Goal: Task Accomplishment & Management: Complete application form

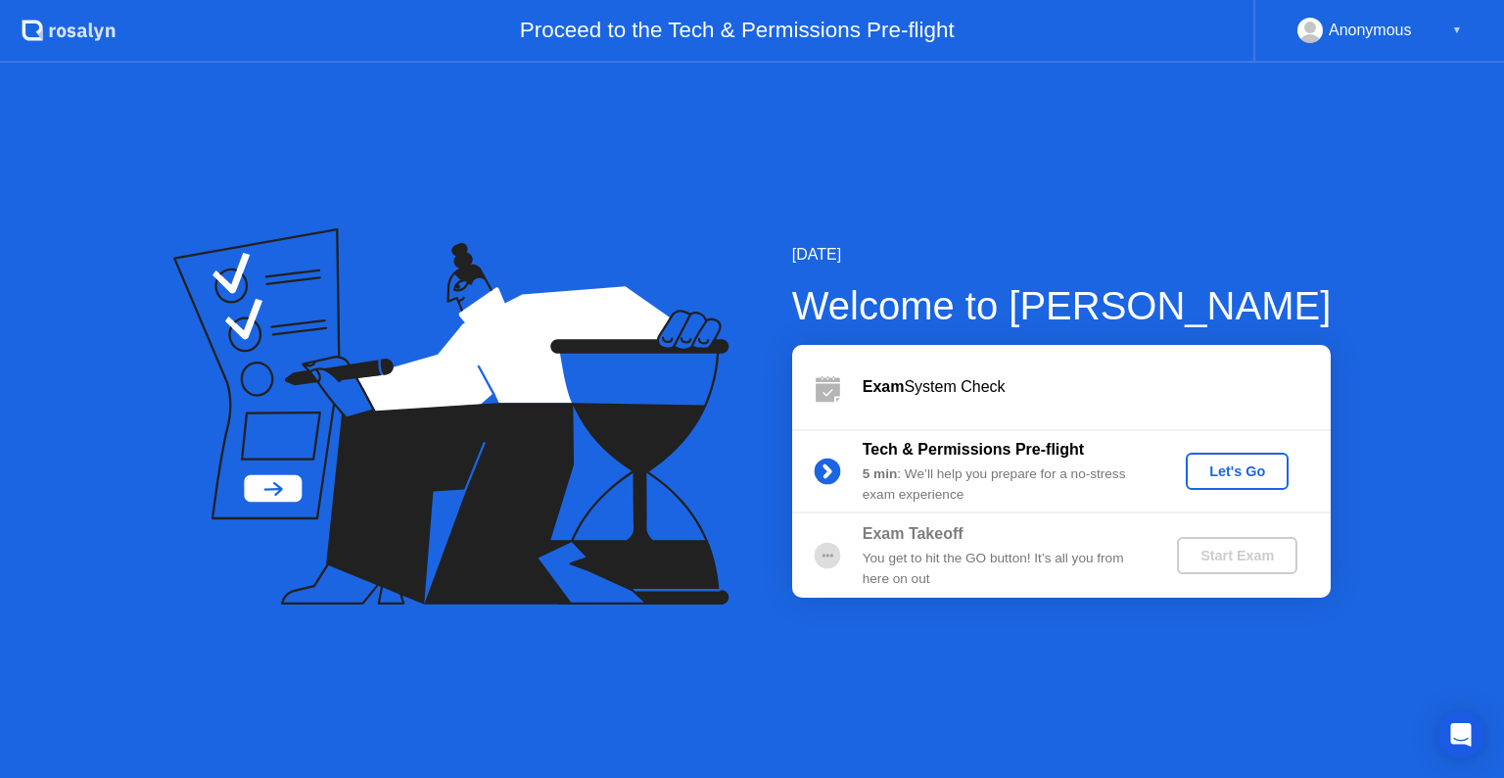
click at [1225, 470] on div "Let's Go" at bounding box center [1237, 471] width 87 height 16
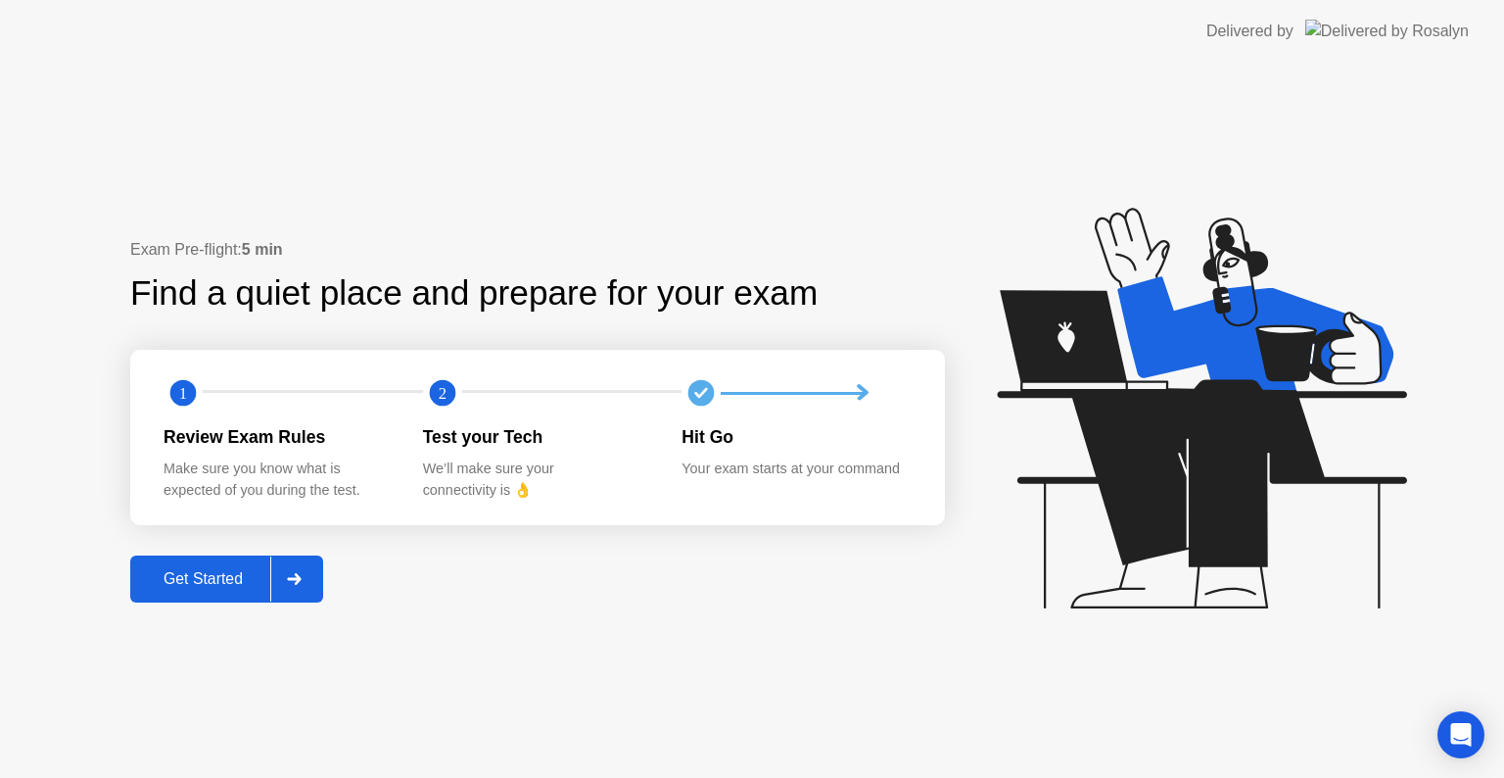
click at [211, 588] on div "Get Started" at bounding box center [203, 579] width 134 height 18
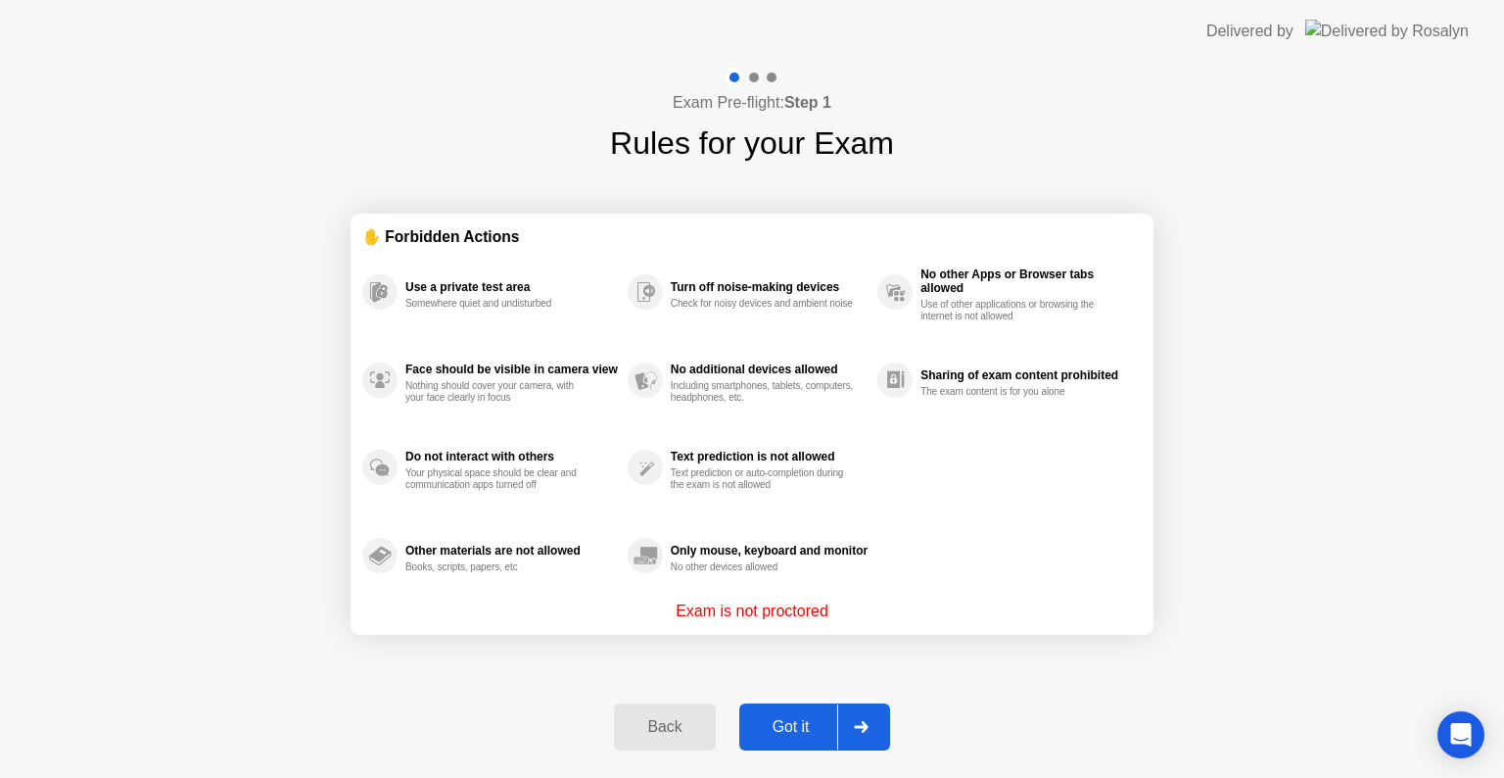
click at [802, 730] on div "Got it" at bounding box center [791, 727] width 92 height 18
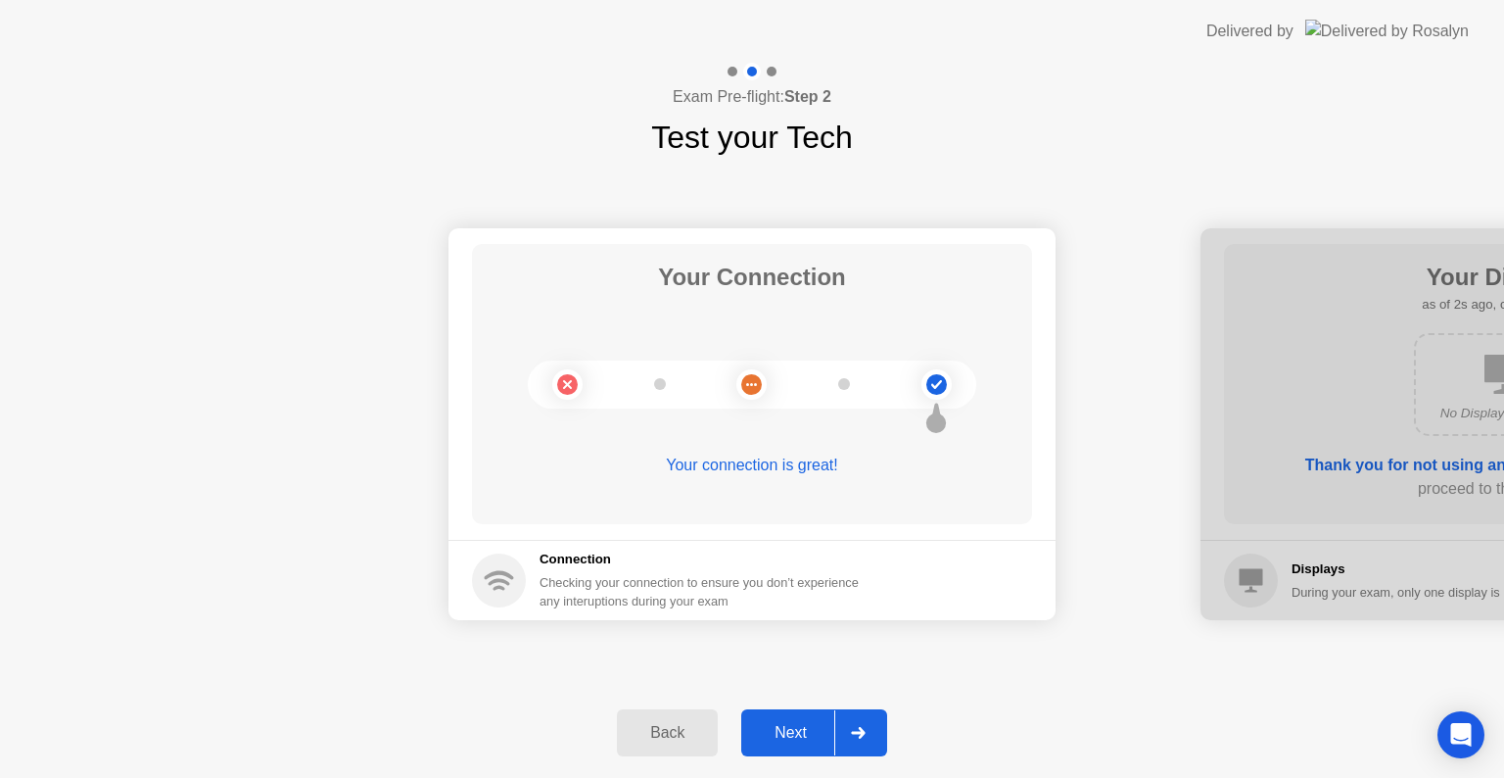
click at [802, 730] on div "Next" at bounding box center [790, 733] width 87 height 18
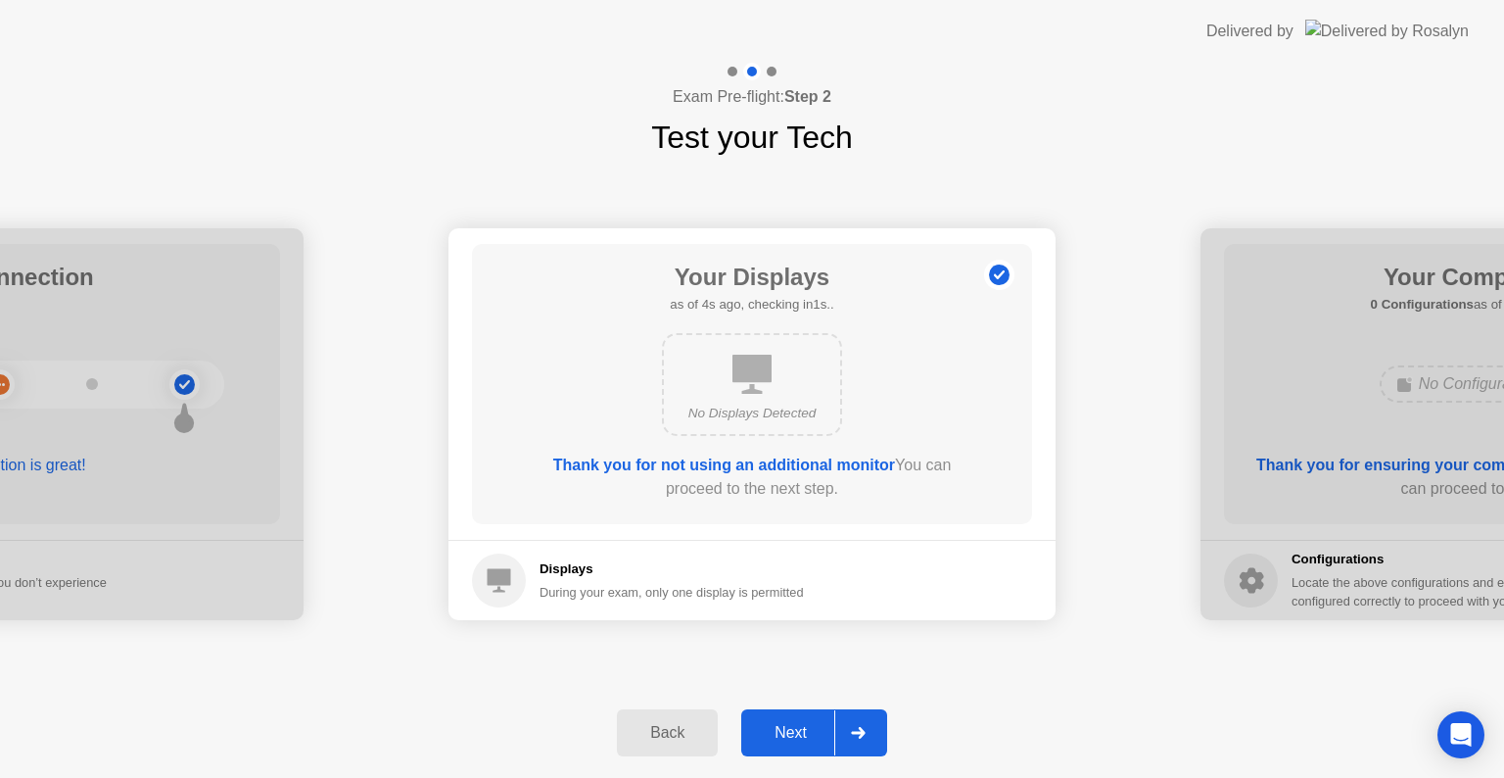
click at [802, 730] on div "Next" at bounding box center [790, 733] width 87 height 18
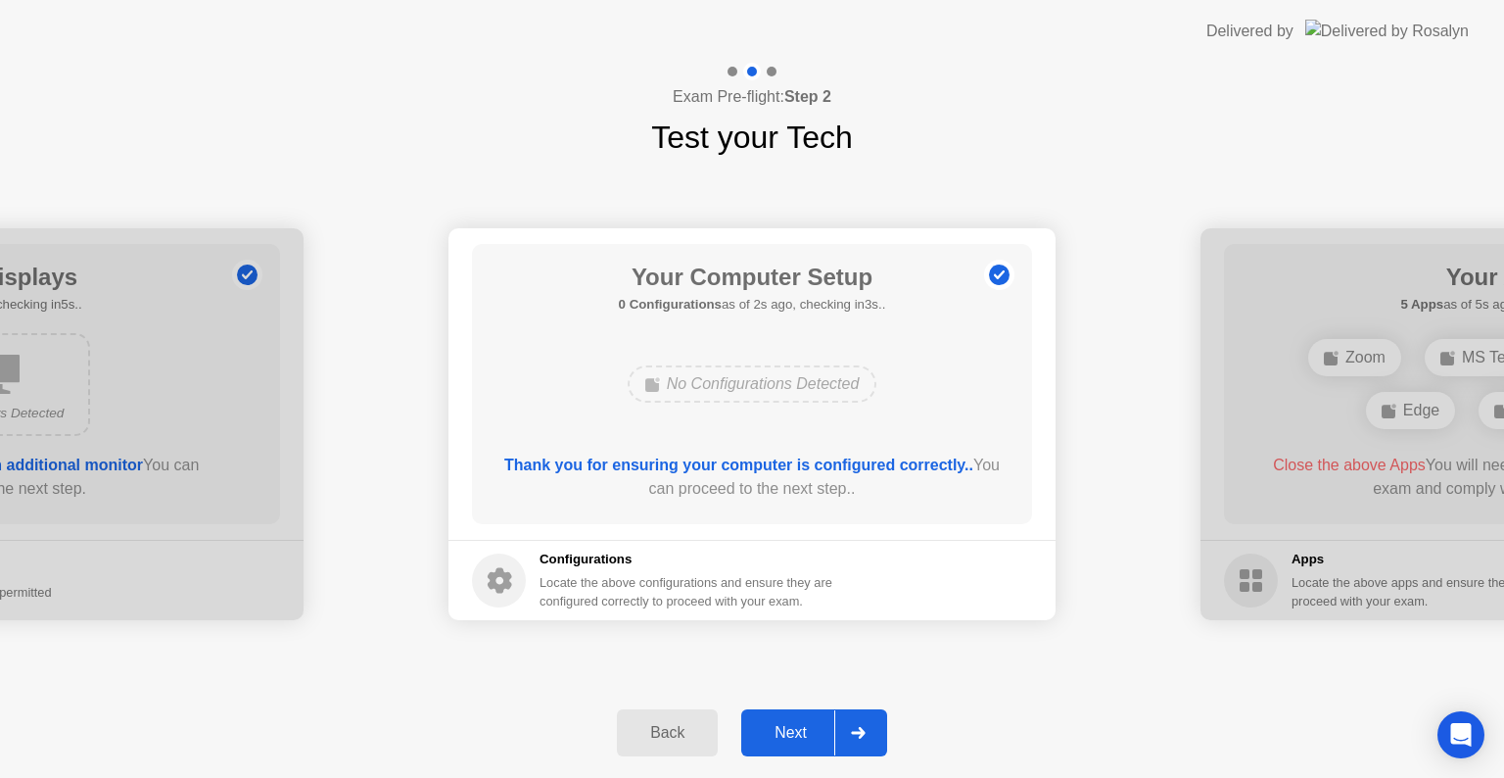
click at [802, 730] on div "Next" at bounding box center [790, 733] width 87 height 18
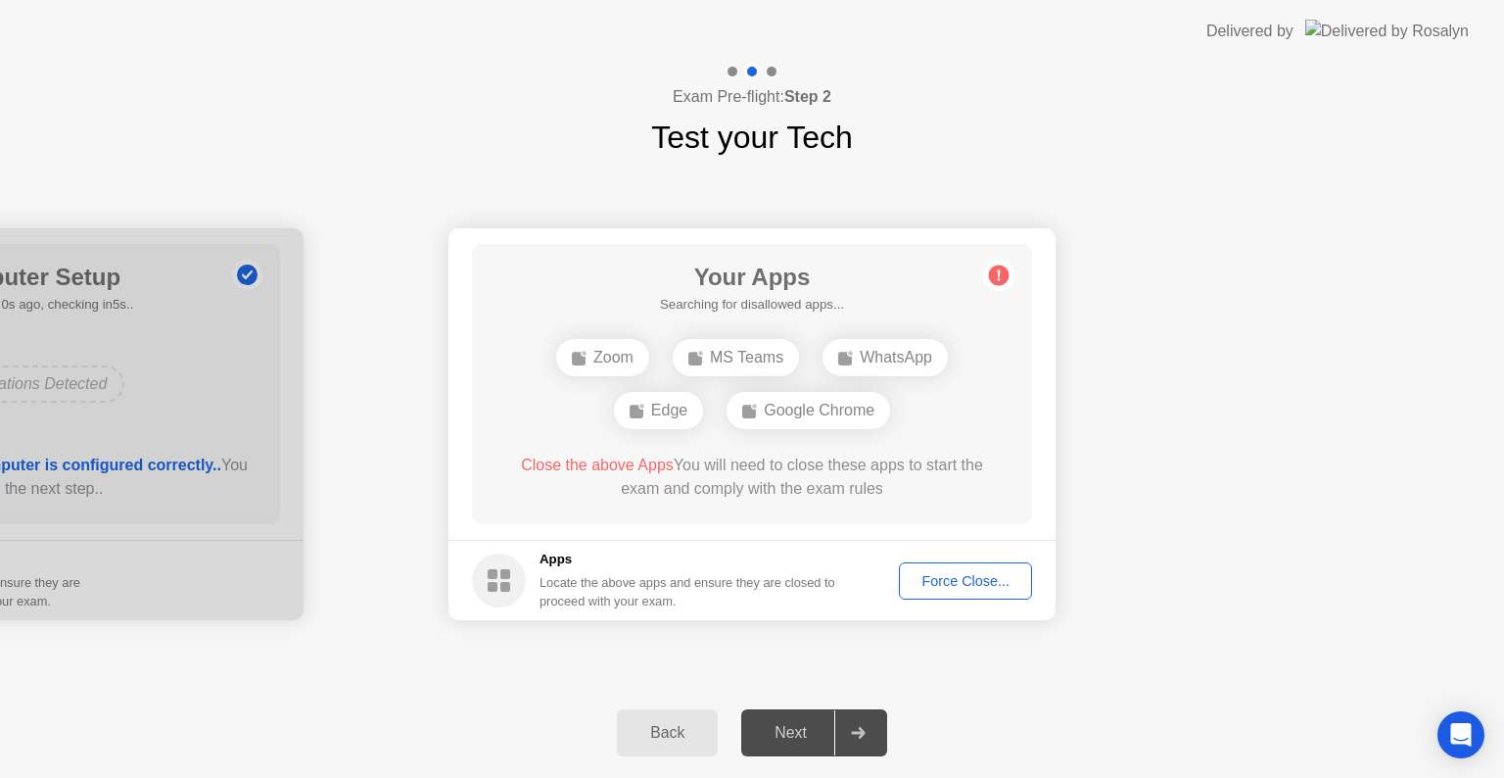
click at [929, 576] on div "Force Close..." at bounding box center [965, 581] width 119 height 16
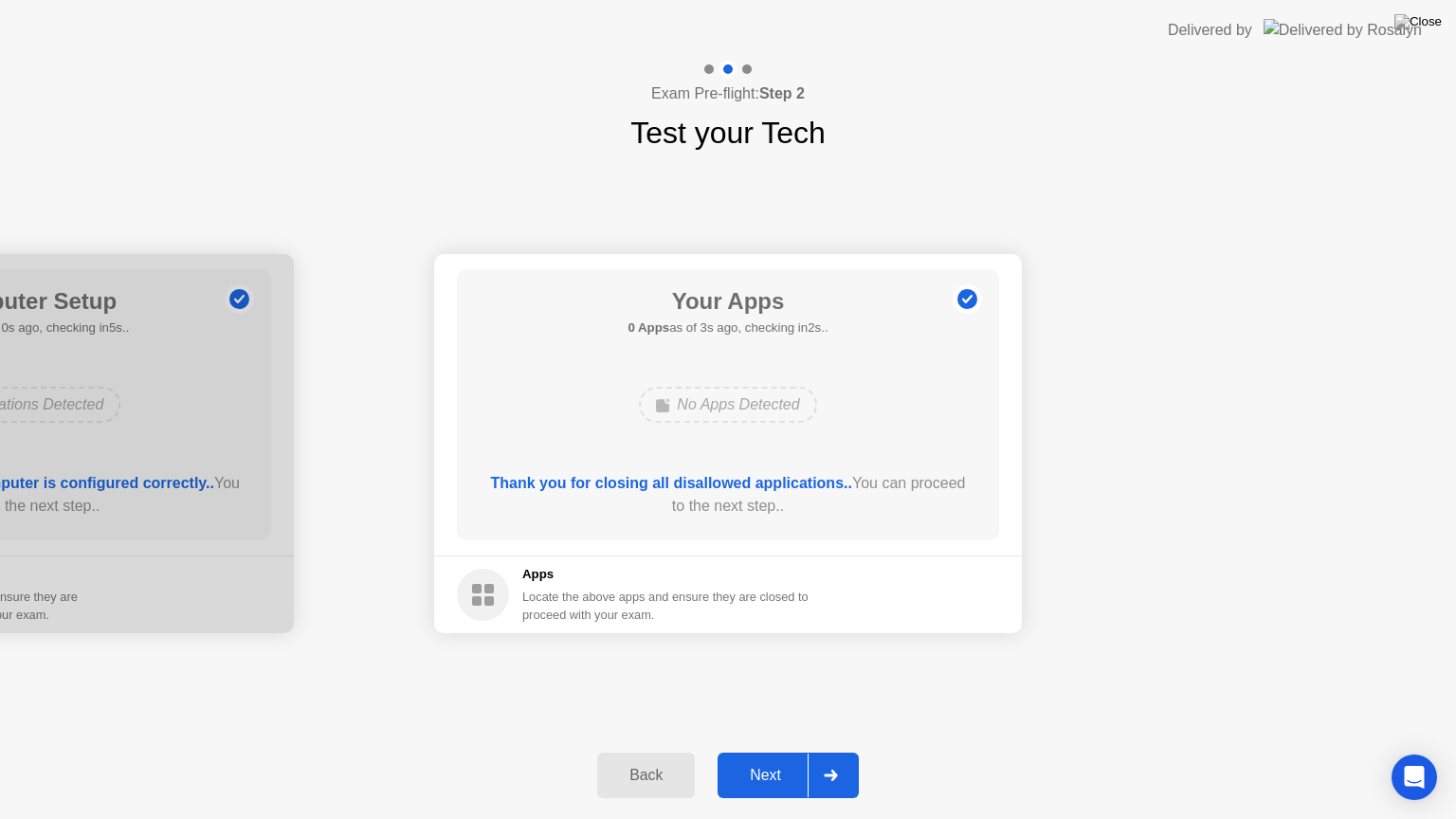
click at [778, 752] on div "Next" at bounding box center [765, 775] width 84 height 17
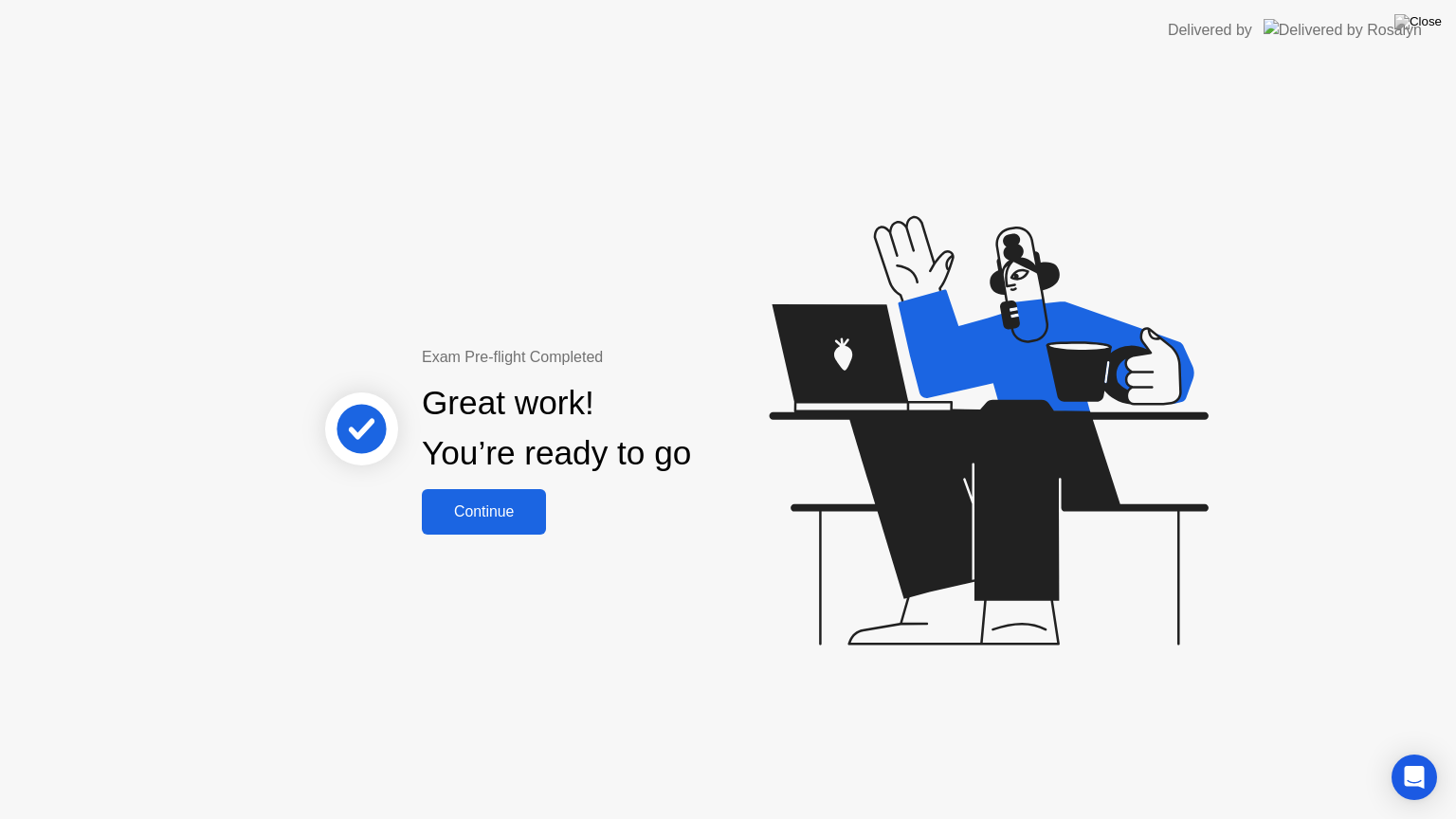
click at [486, 512] on div "Continue" at bounding box center [484, 512] width 113 height 17
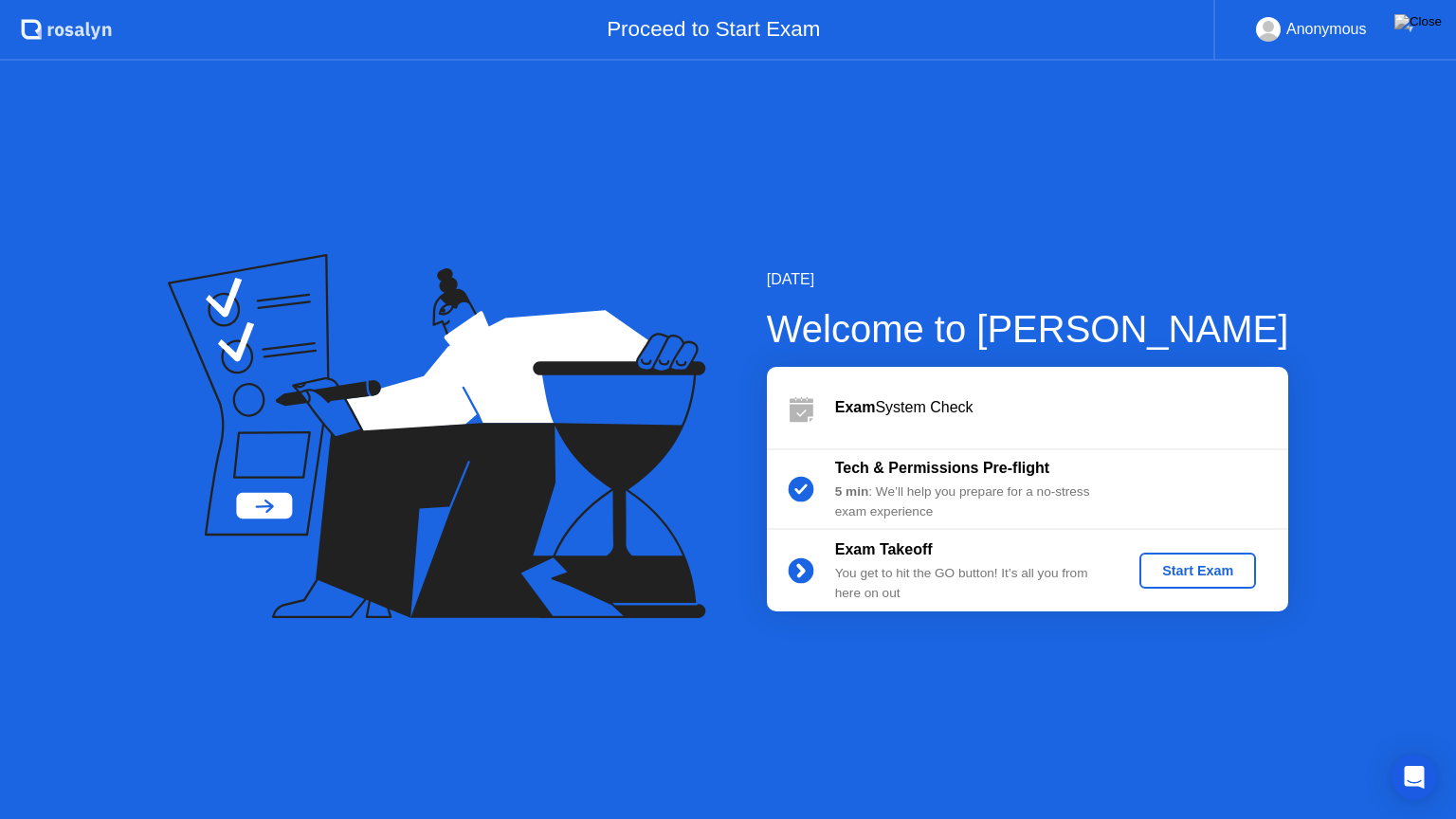
click at [1168, 569] on div "Start Exam" at bounding box center [1198, 571] width 102 height 15
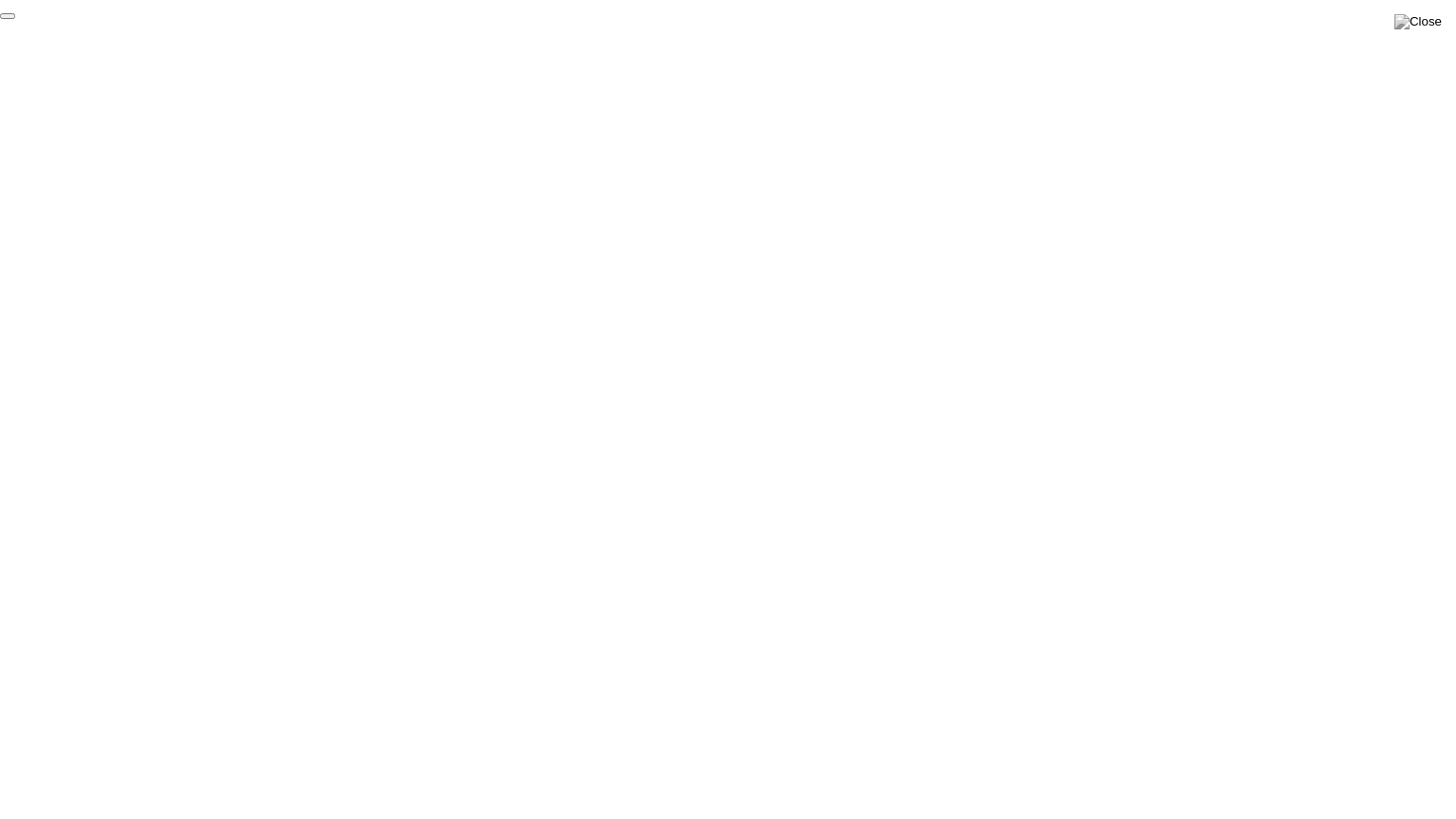
click div "End Proctoring Session"
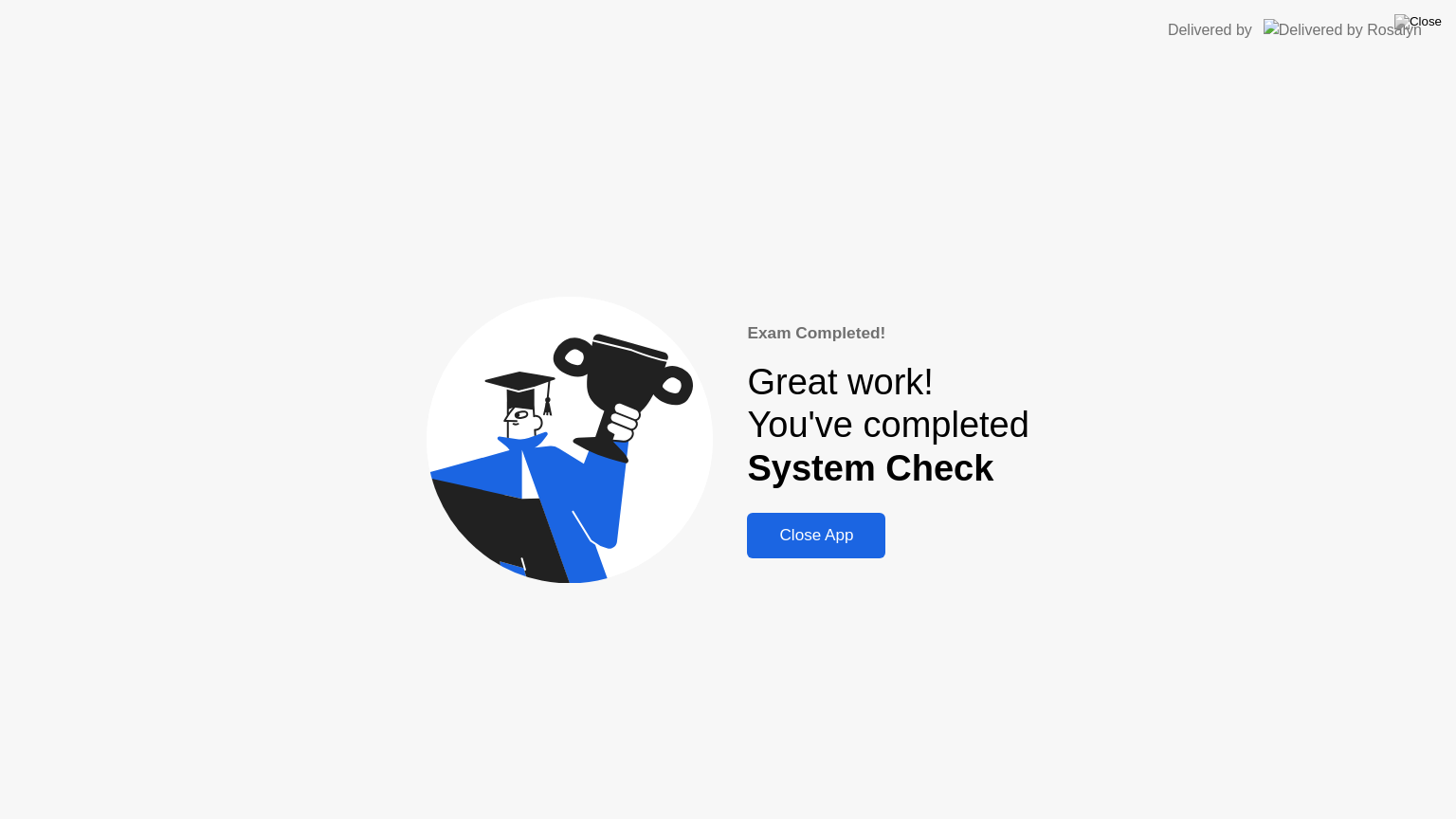
click at [803, 545] on div "Close App" at bounding box center [816, 536] width 127 height 19
